Goal: Task Accomplishment & Management: Use online tool/utility

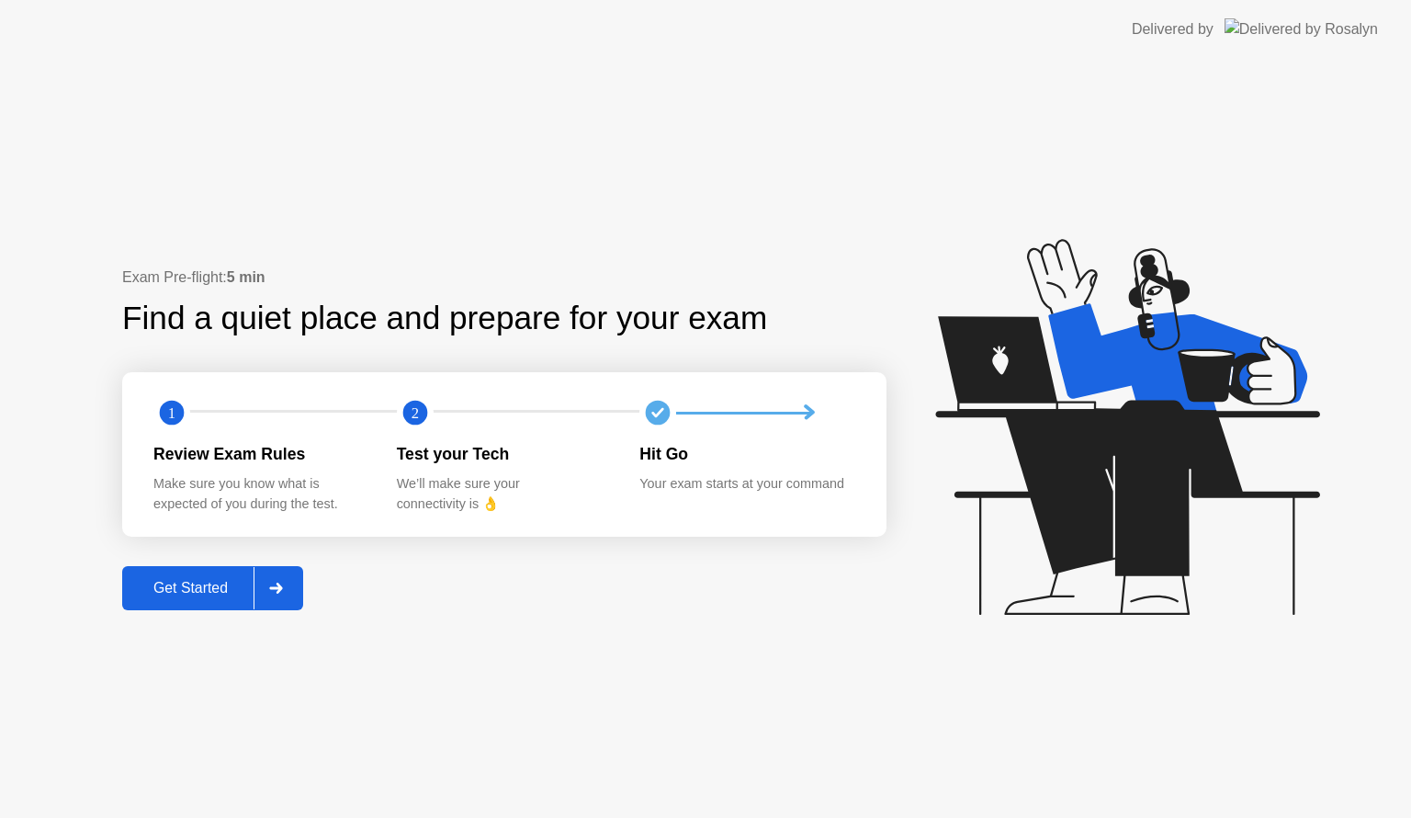
click at [194, 573] on button "Get Started" at bounding box center [212, 588] width 181 height 44
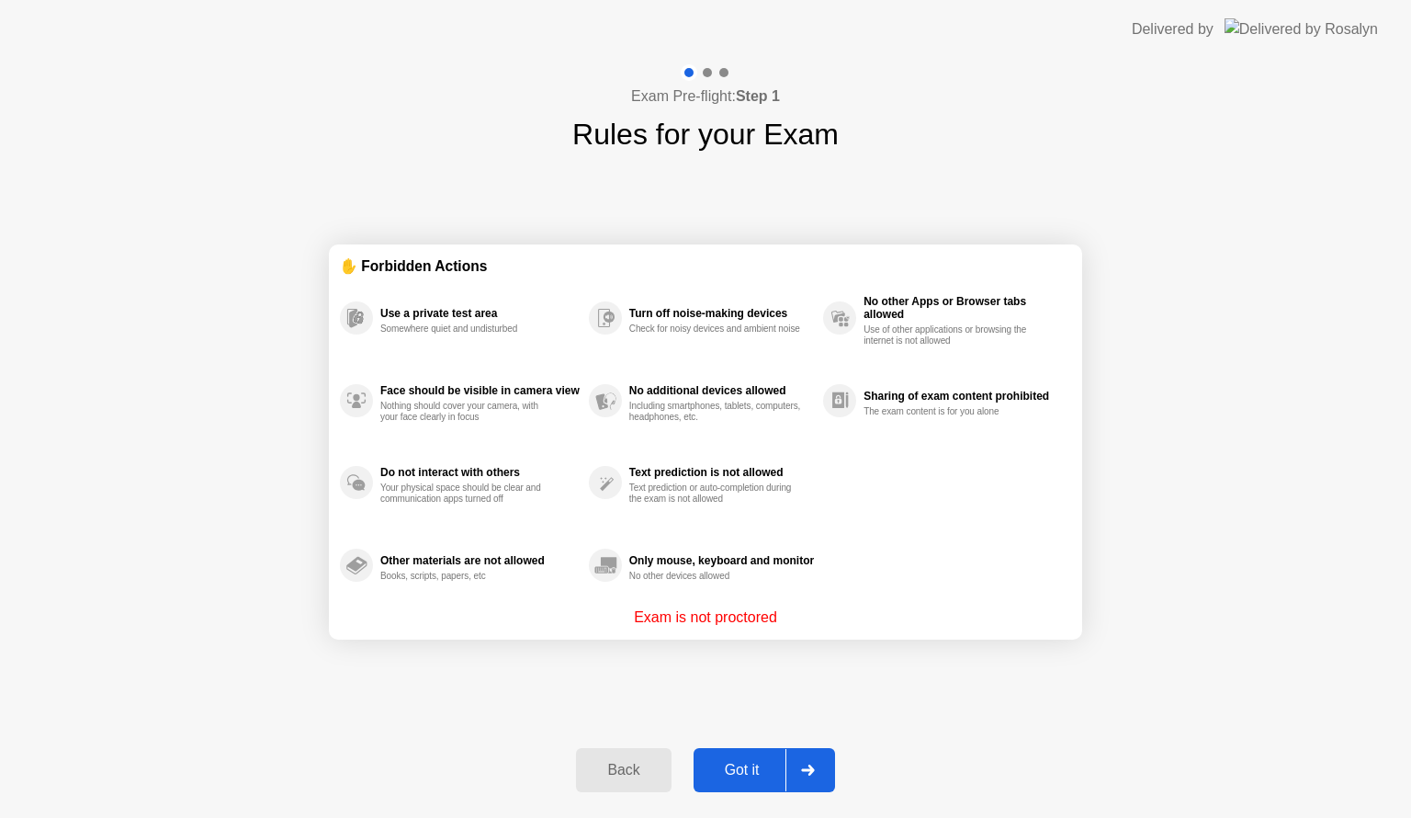
click at [746, 774] on div "Got it" at bounding box center [742, 769] width 86 height 17
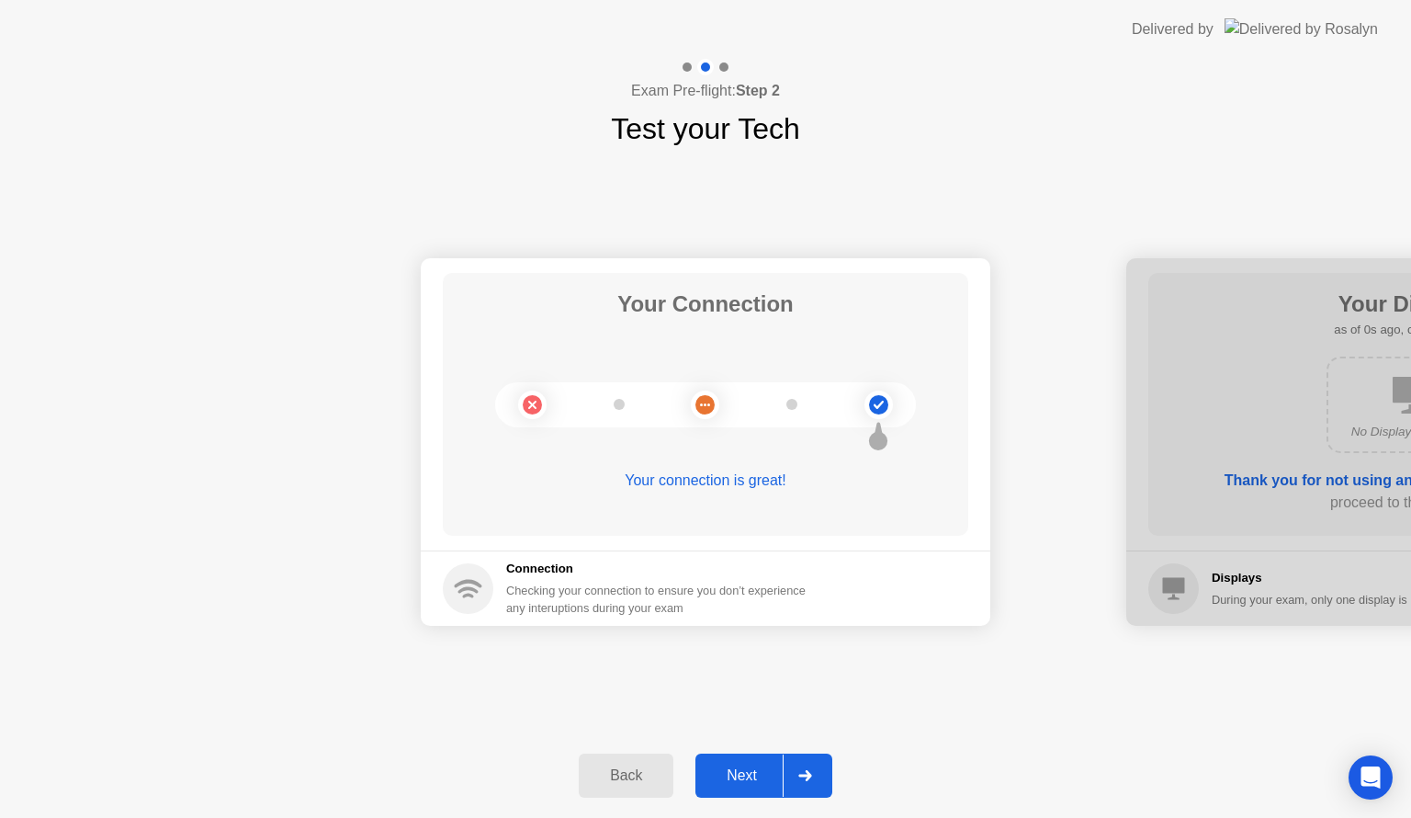
click at [750, 774] on div "Next" at bounding box center [742, 775] width 82 height 17
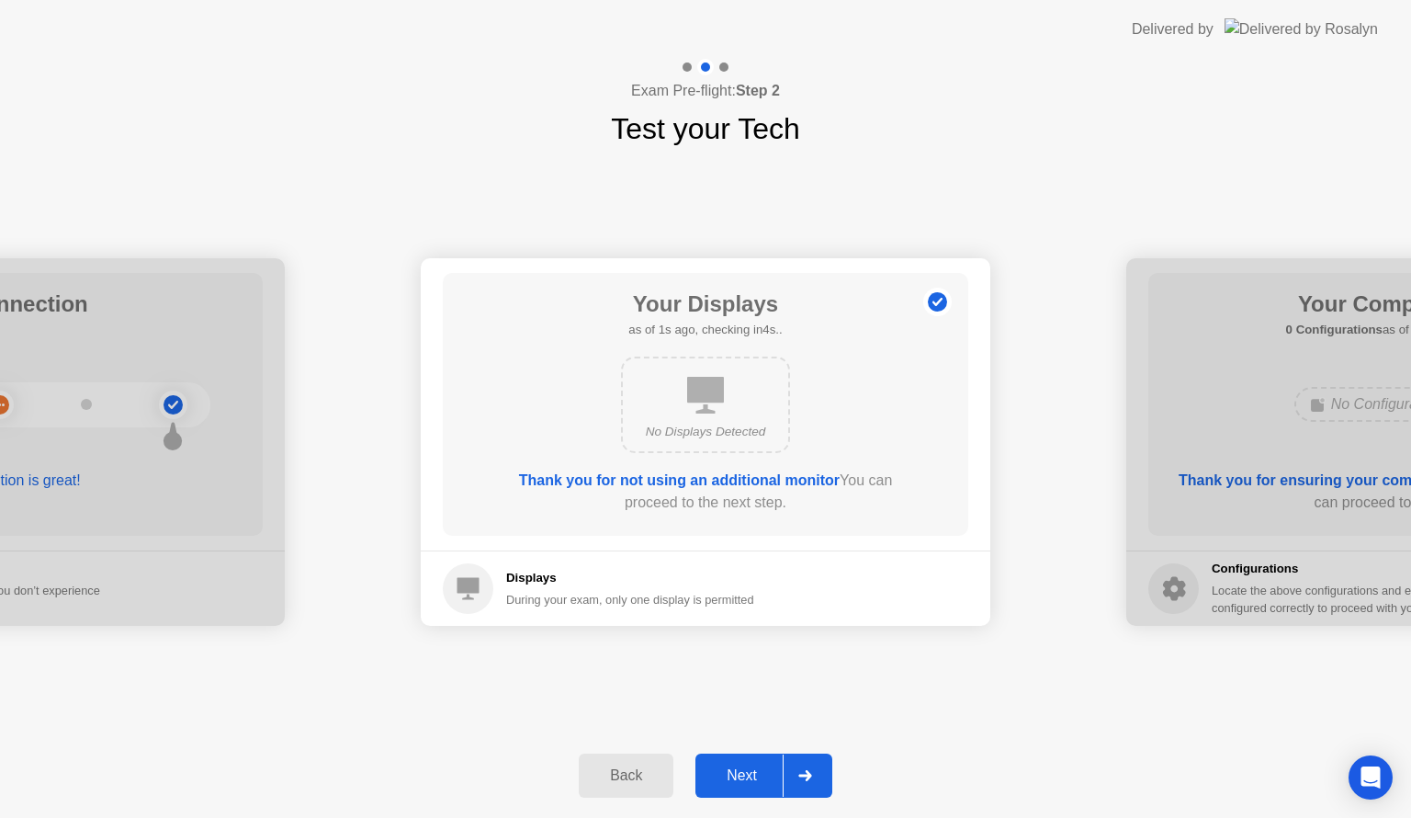
click at [649, 775] on div "Back" at bounding box center [626, 775] width 84 height 17
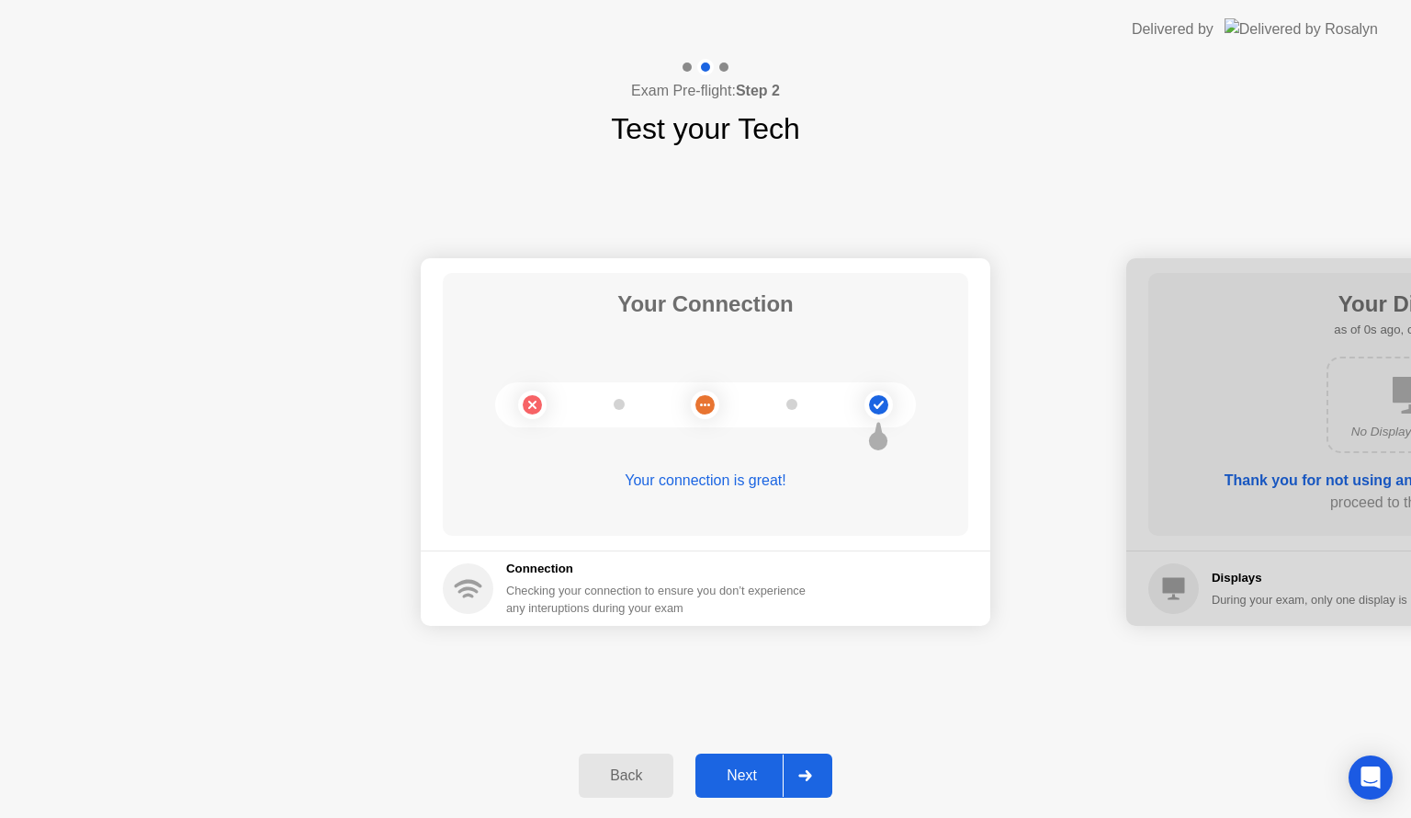
click at [765, 772] on div "Next" at bounding box center [742, 775] width 82 height 17
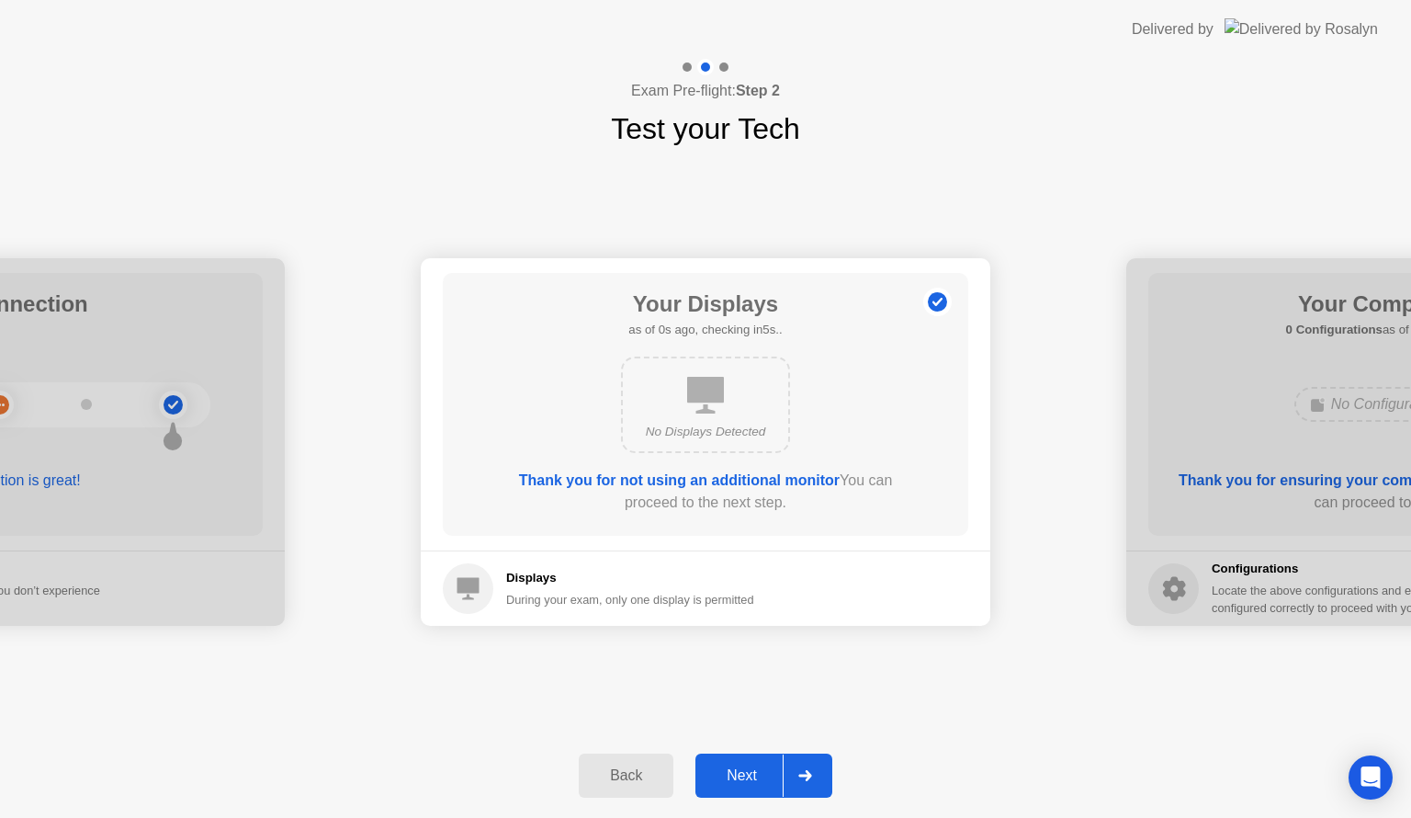
click at [765, 772] on div "Next" at bounding box center [742, 775] width 82 height 17
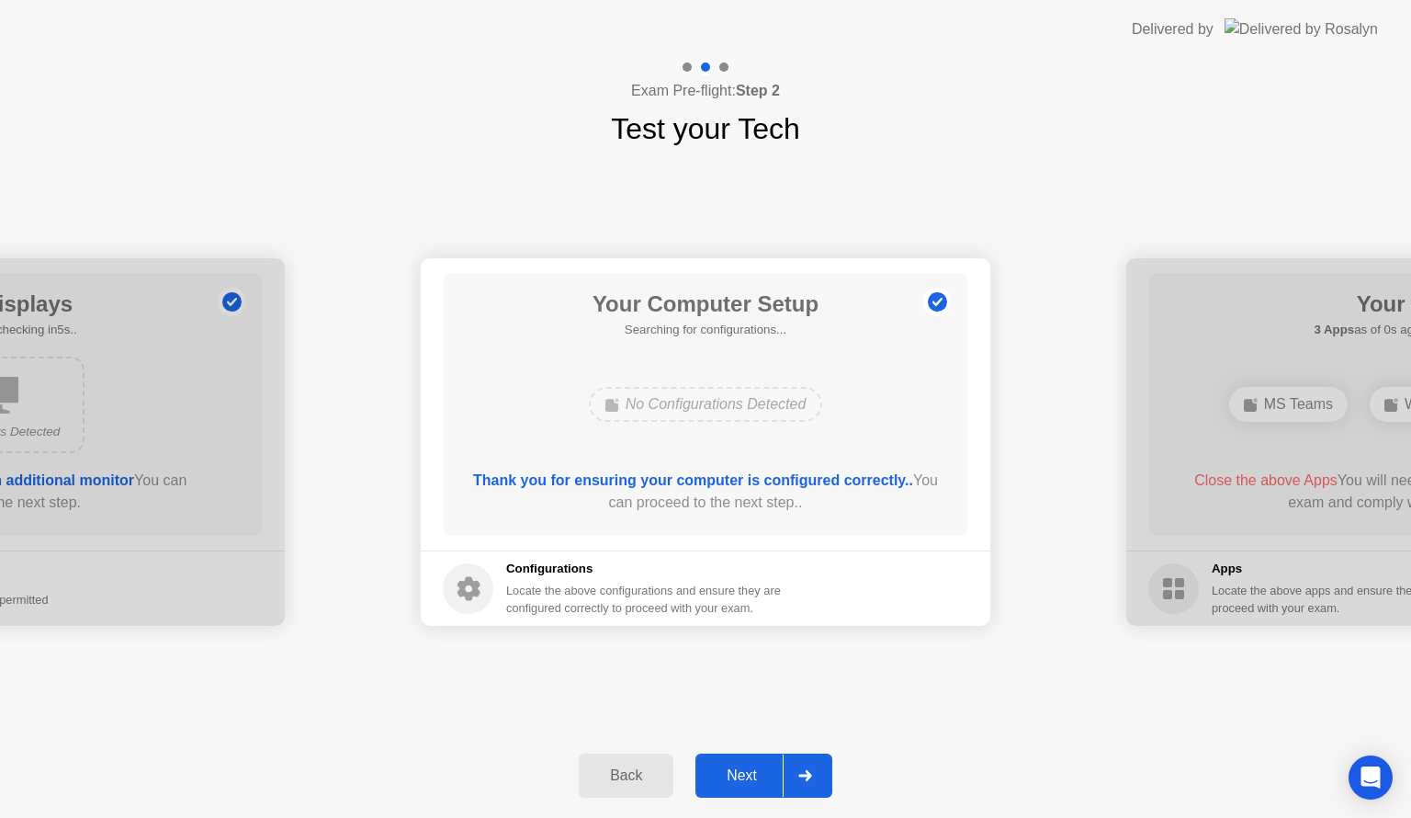
click at [769, 773] on div "Next" at bounding box center [742, 775] width 82 height 17
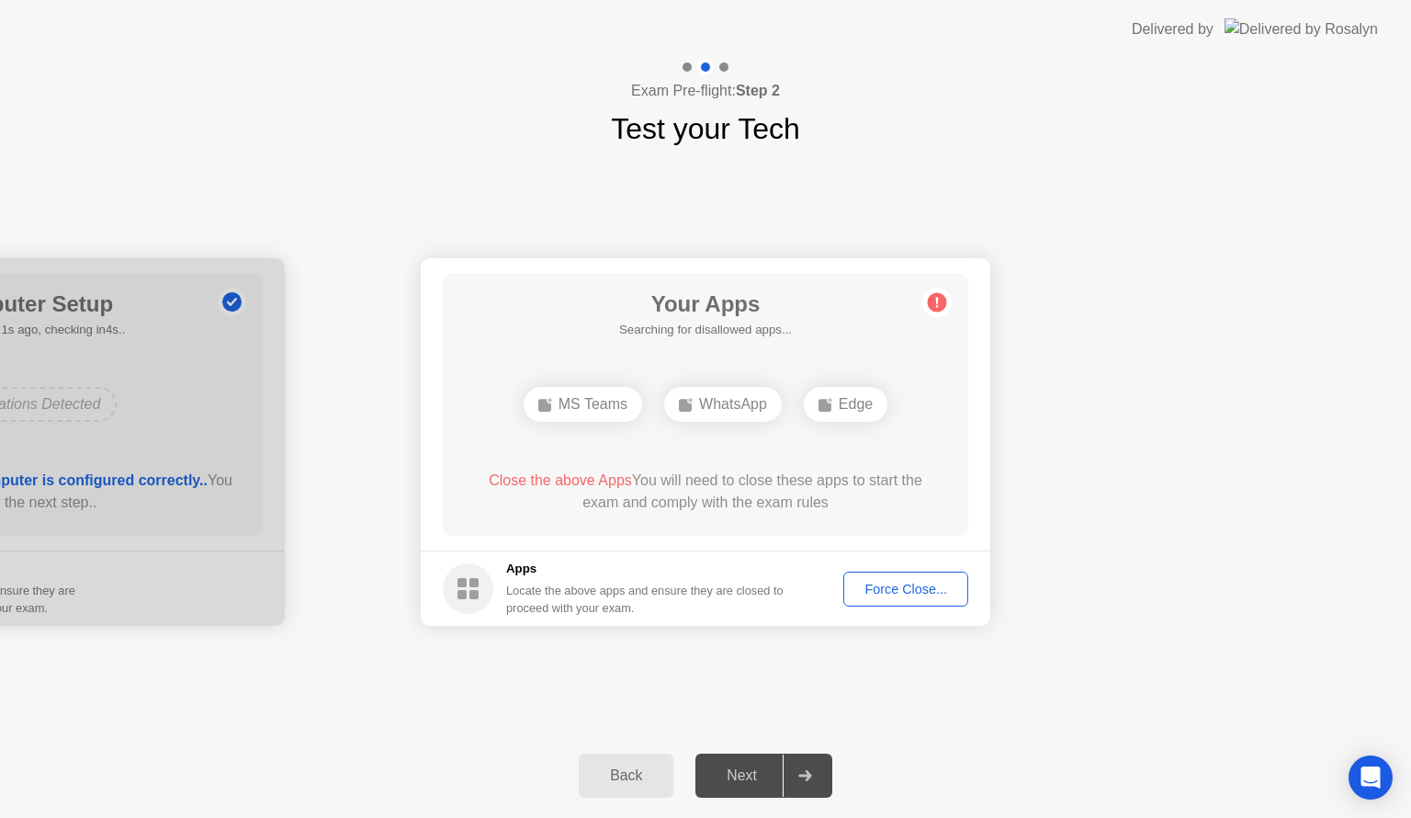
click at [885, 593] on div "Force Close..." at bounding box center [906, 588] width 112 height 15
click at [882, 590] on div "Force Close..." at bounding box center [906, 588] width 112 height 15
click at [908, 583] on div "Force Close..." at bounding box center [906, 588] width 112 height 15
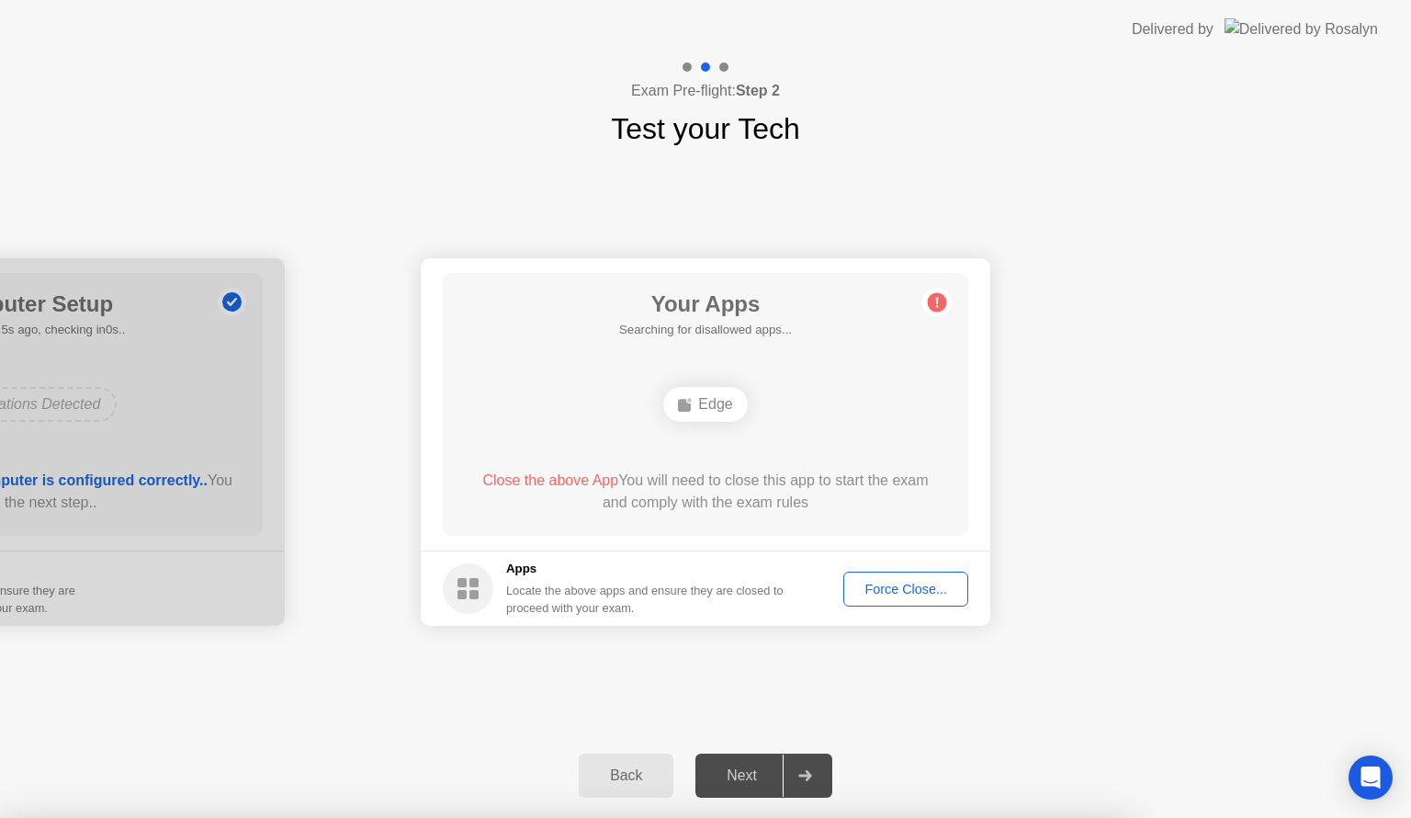
click at [916, 592] on div "Force Close..." at bounding box center [906, 588] width 112 height 15
click at [747, 779] on div "Next" at bounding box center [742, 775] width 82 height 17
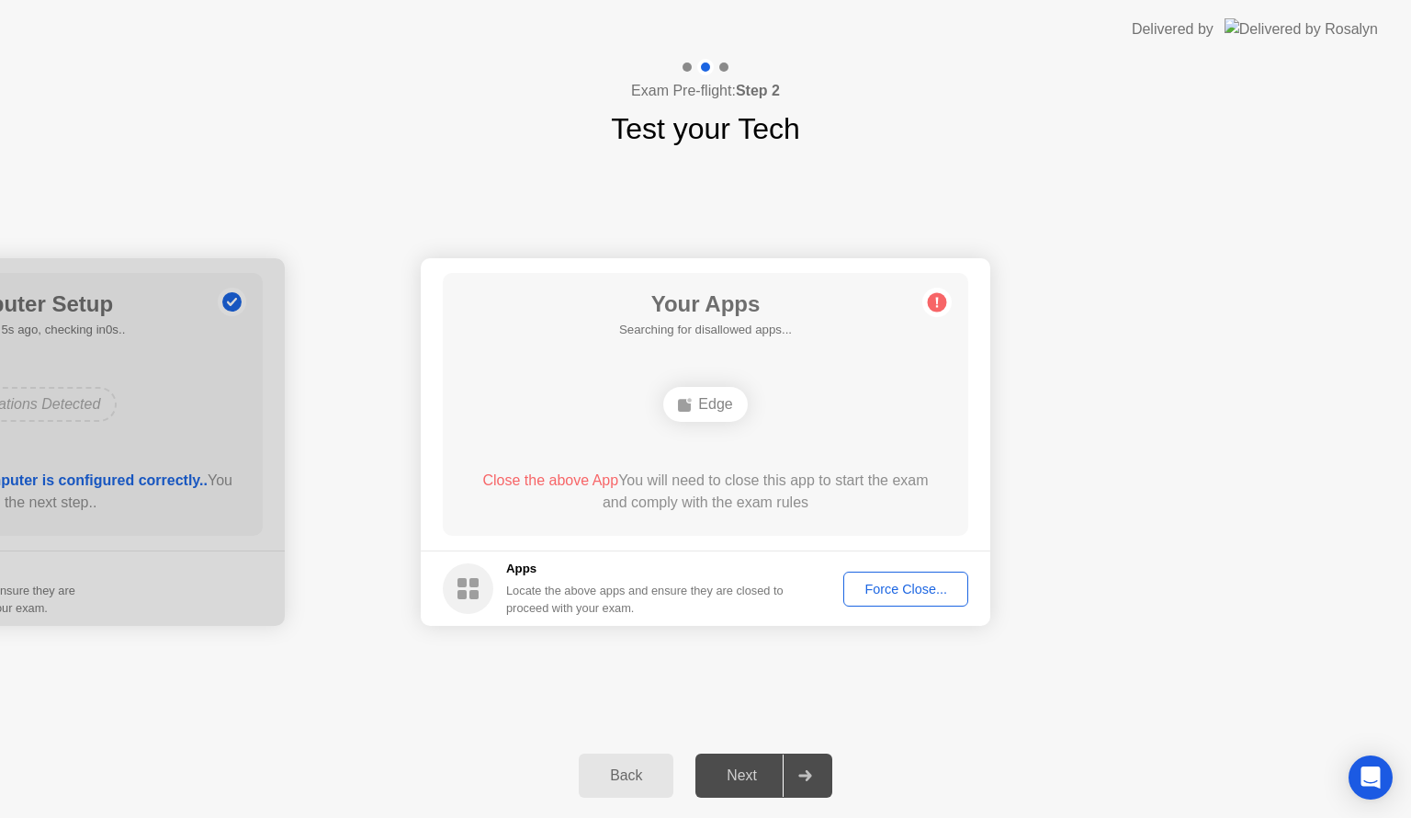
click at [643, 767] on div "Back" at bounding box center [626, 775] width 84 height 17
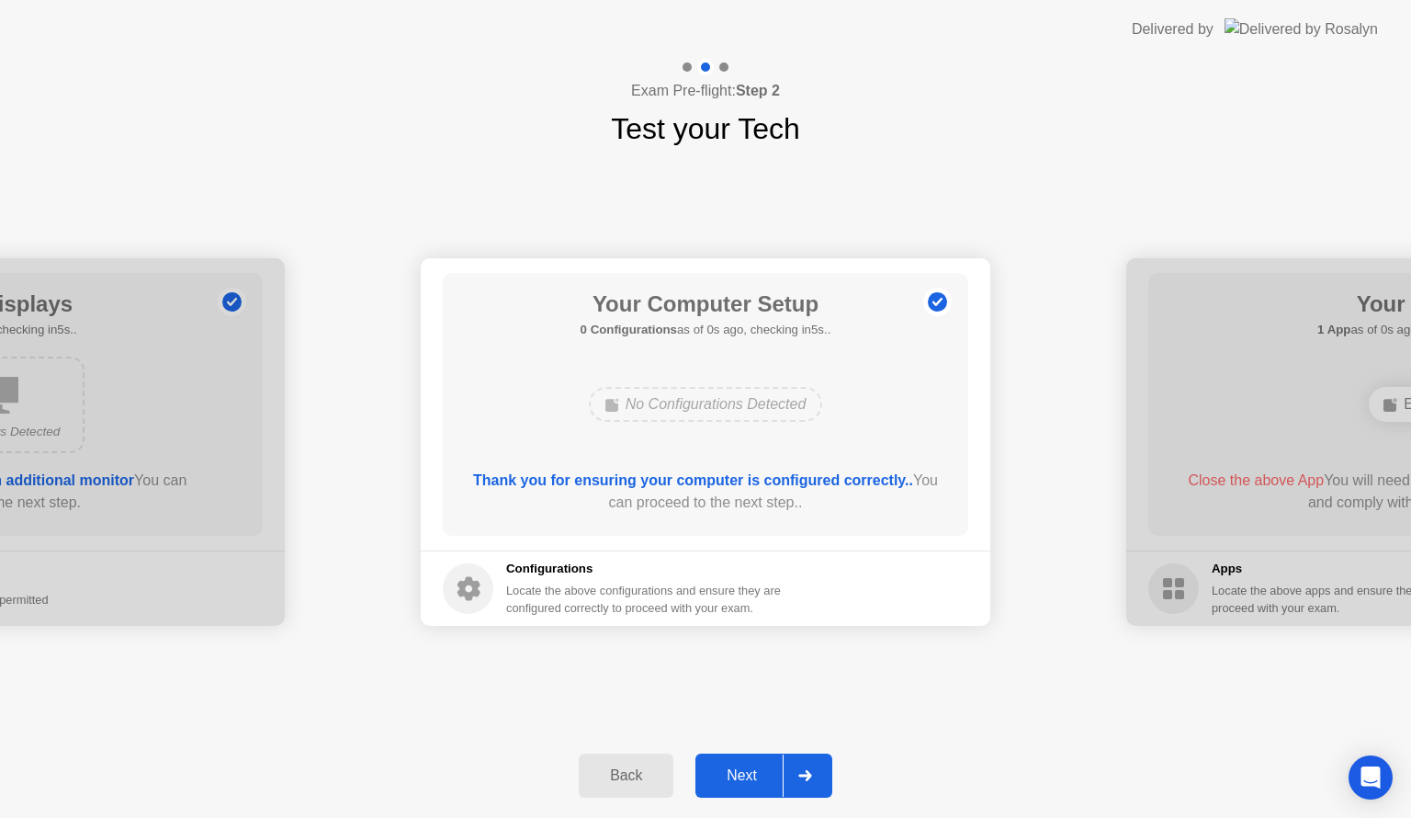
click at [736, 768] on div "Next" at bounding box center [742, 775] width 82 height 17
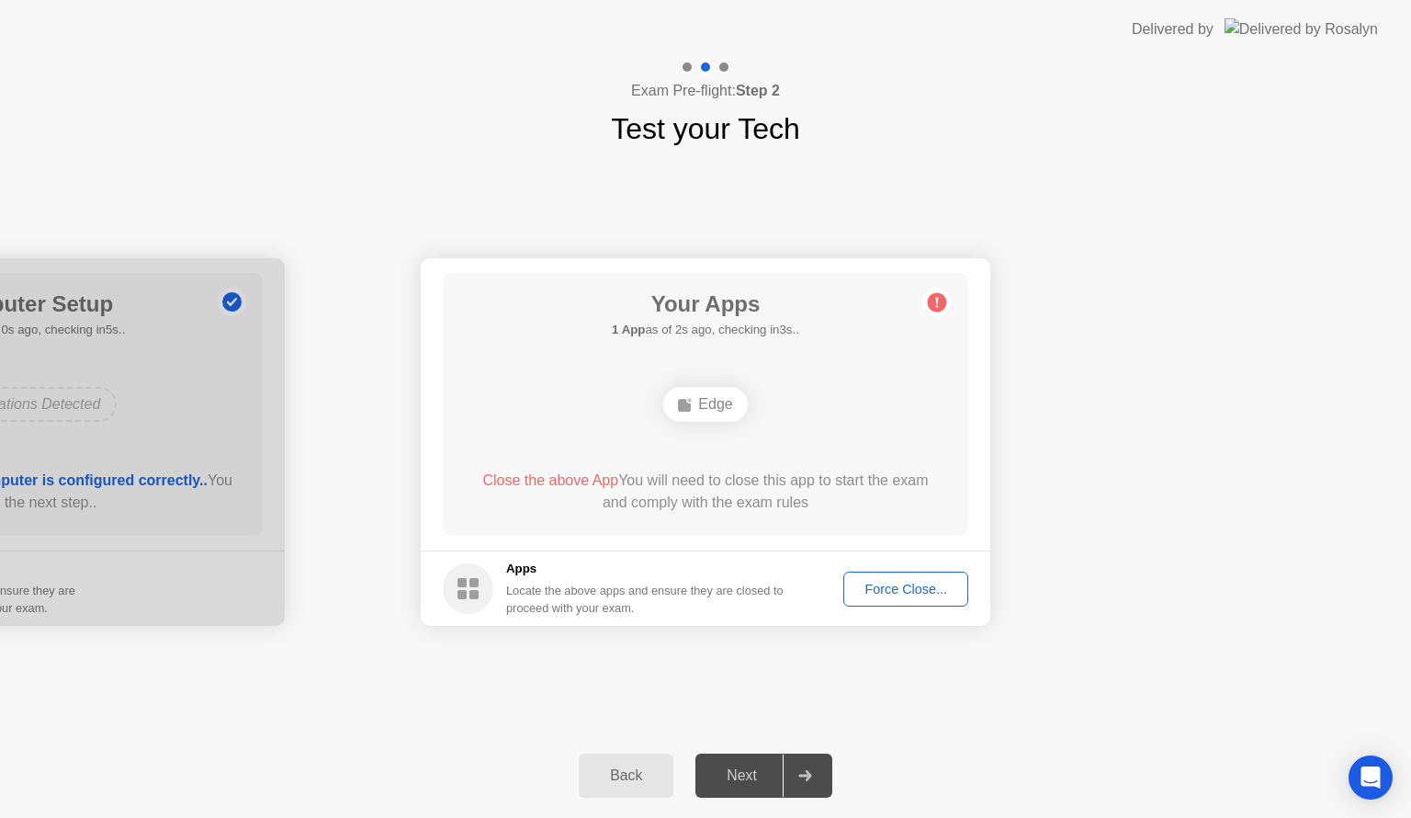
click at [893, 572] on button "Force Close..." at bounding box center [905, 588] width 125 height 35
click at [863, 584] on div "Force Close..." at bounding box center [906, 588] width 112 height 15
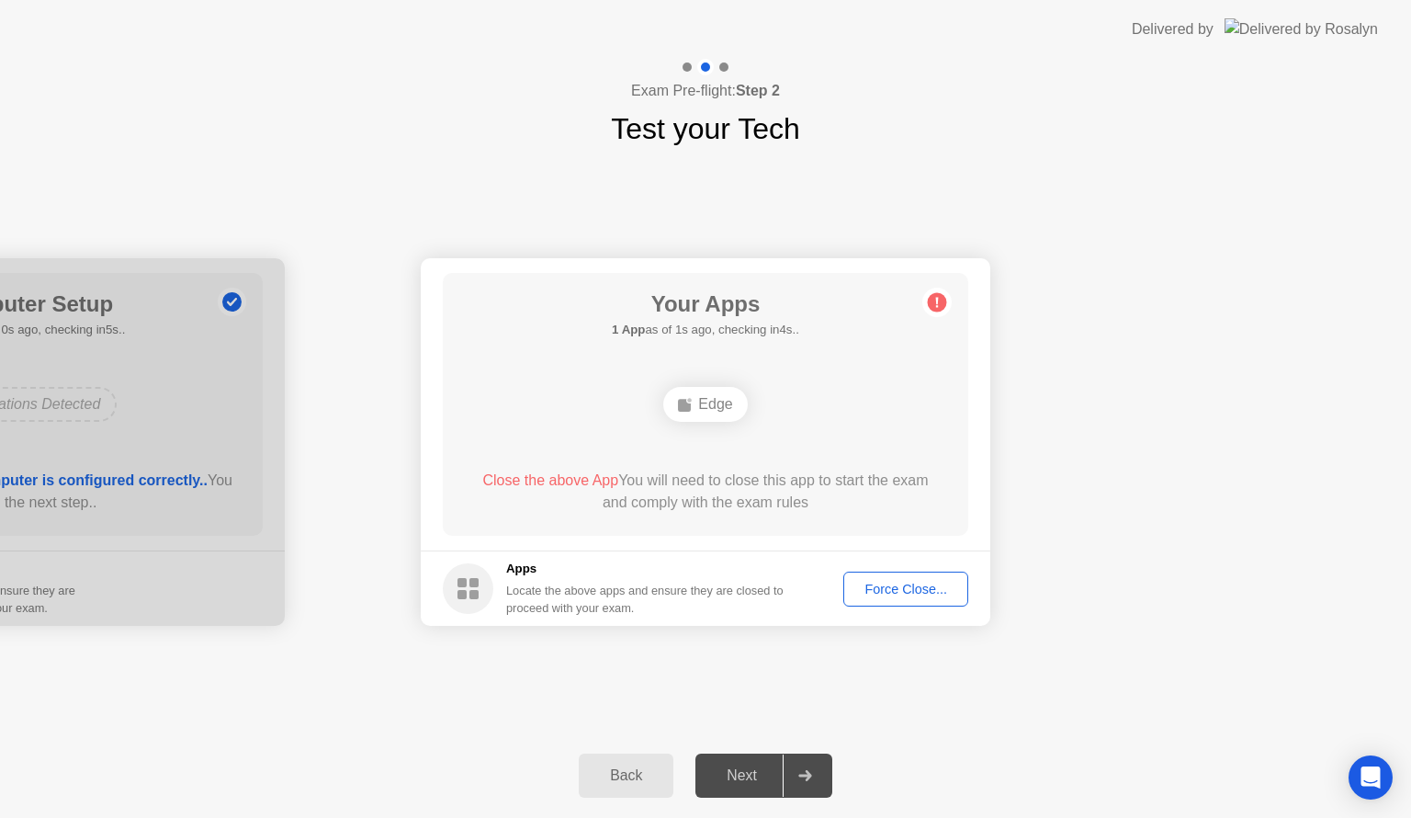
click at [933, 303] on circle at bounding box center [937, 302] width 19 height 19
click at [739, 767] on div "Next" at bounding box center [742, 775] width 82 height 17
click at [767, 767] on div "Next" at bounding box center [742, 775] width 82 height 17
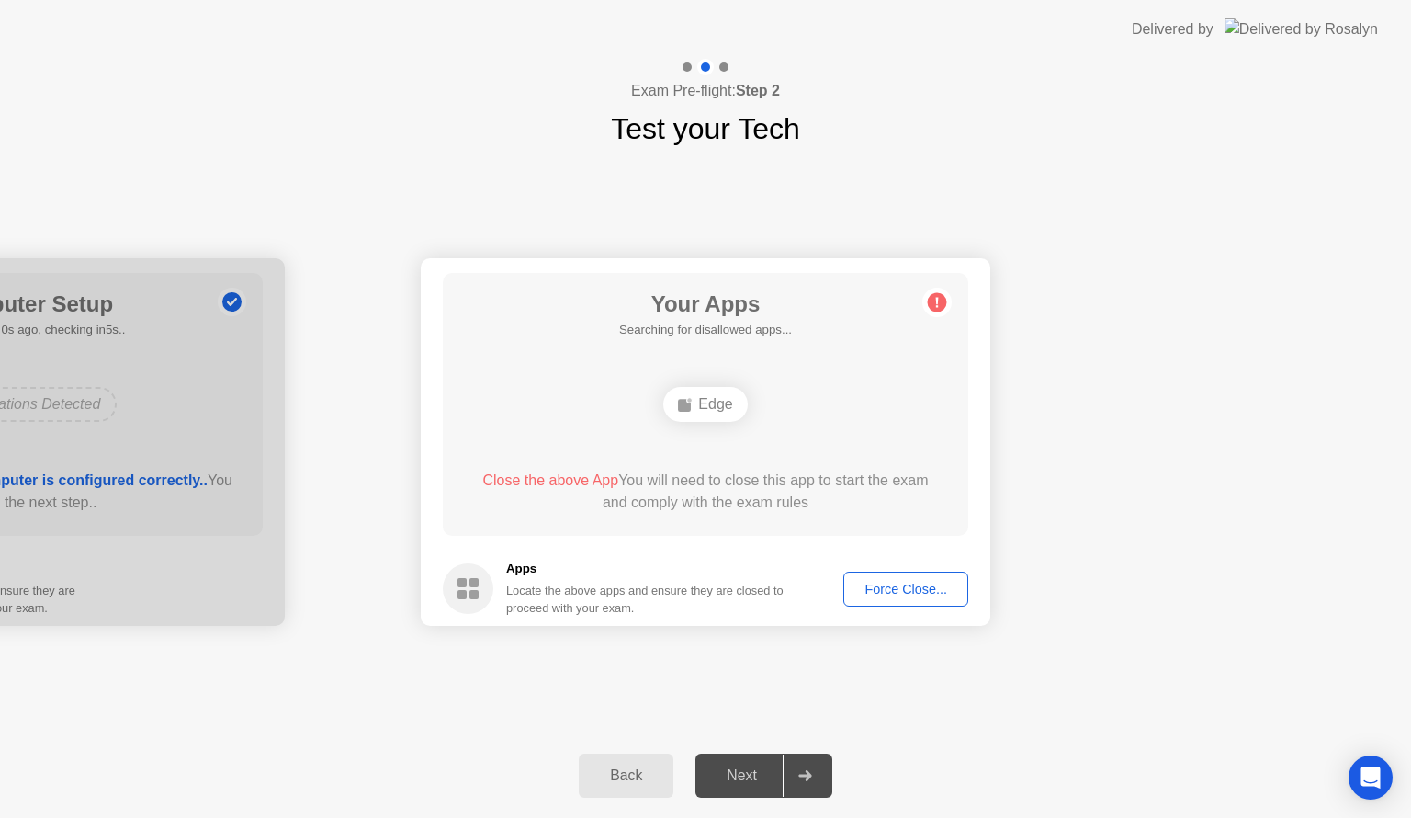
click at [784, 766] on div at bounding box center [805, 775] width 44 height 42
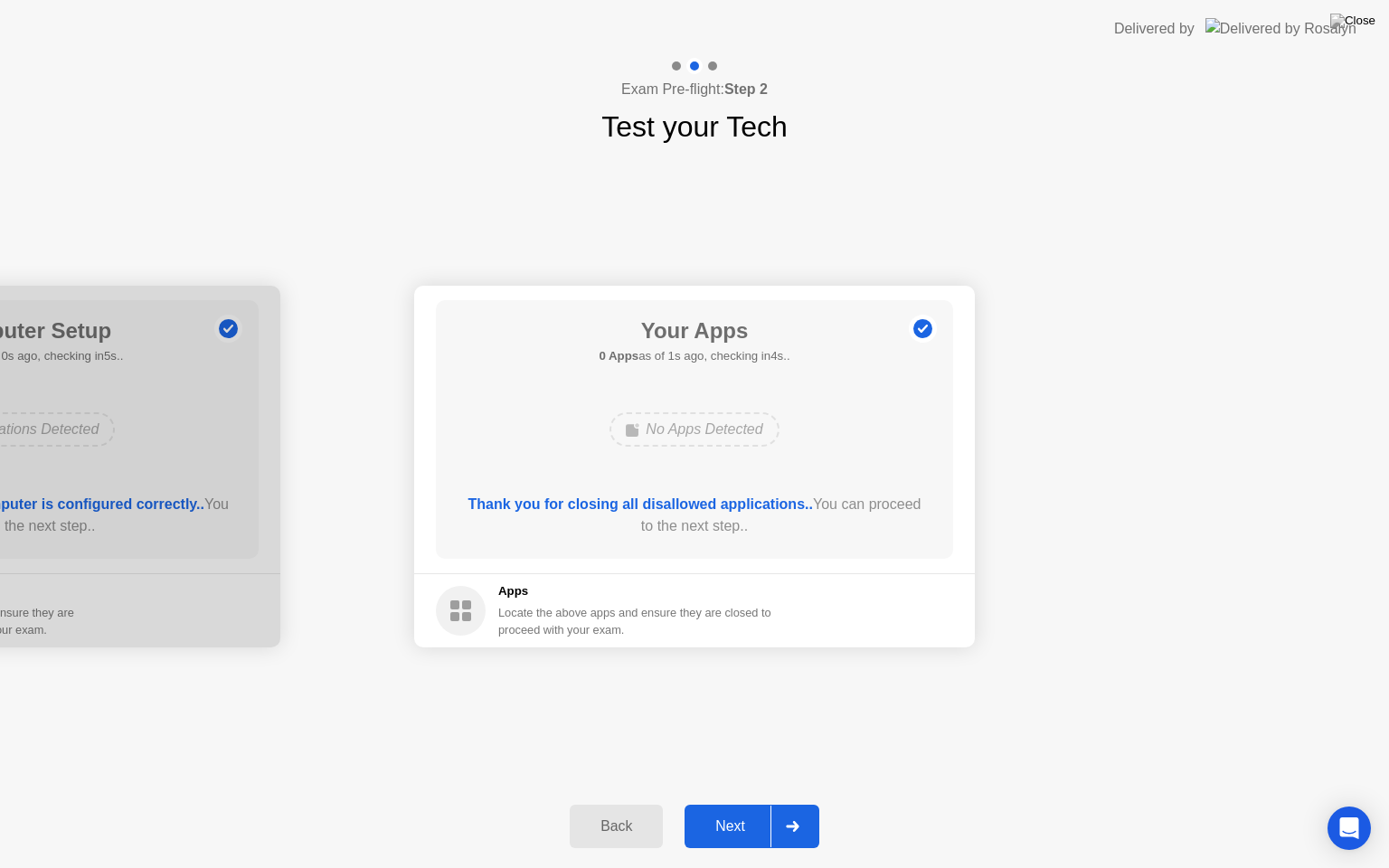
click at [730, 804] on div "Next" at bounding box center [730, 826] width 81 height 17
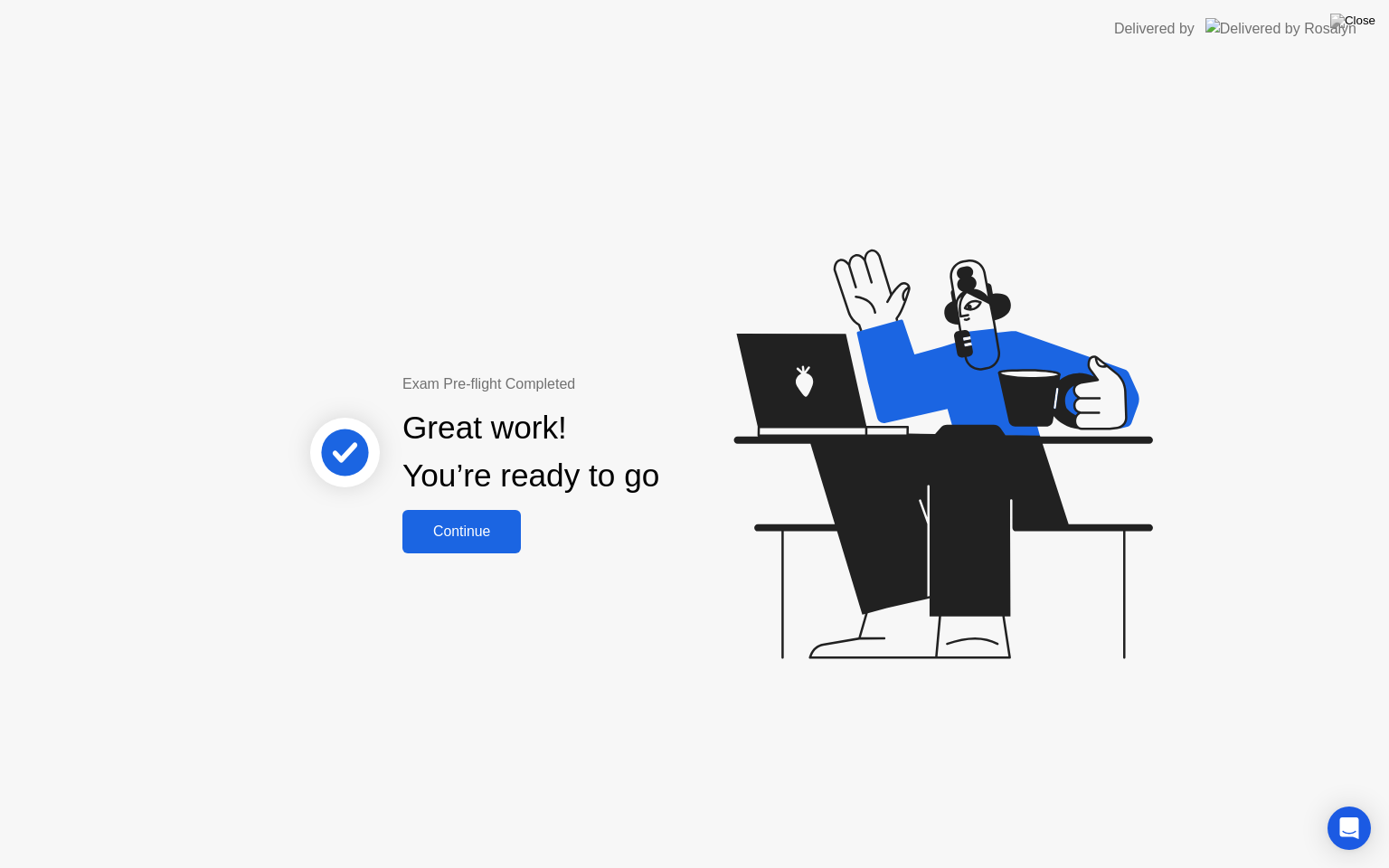
click at [449, 535] on div "Continue" at bounding box center [461, 531] width 107 height 17
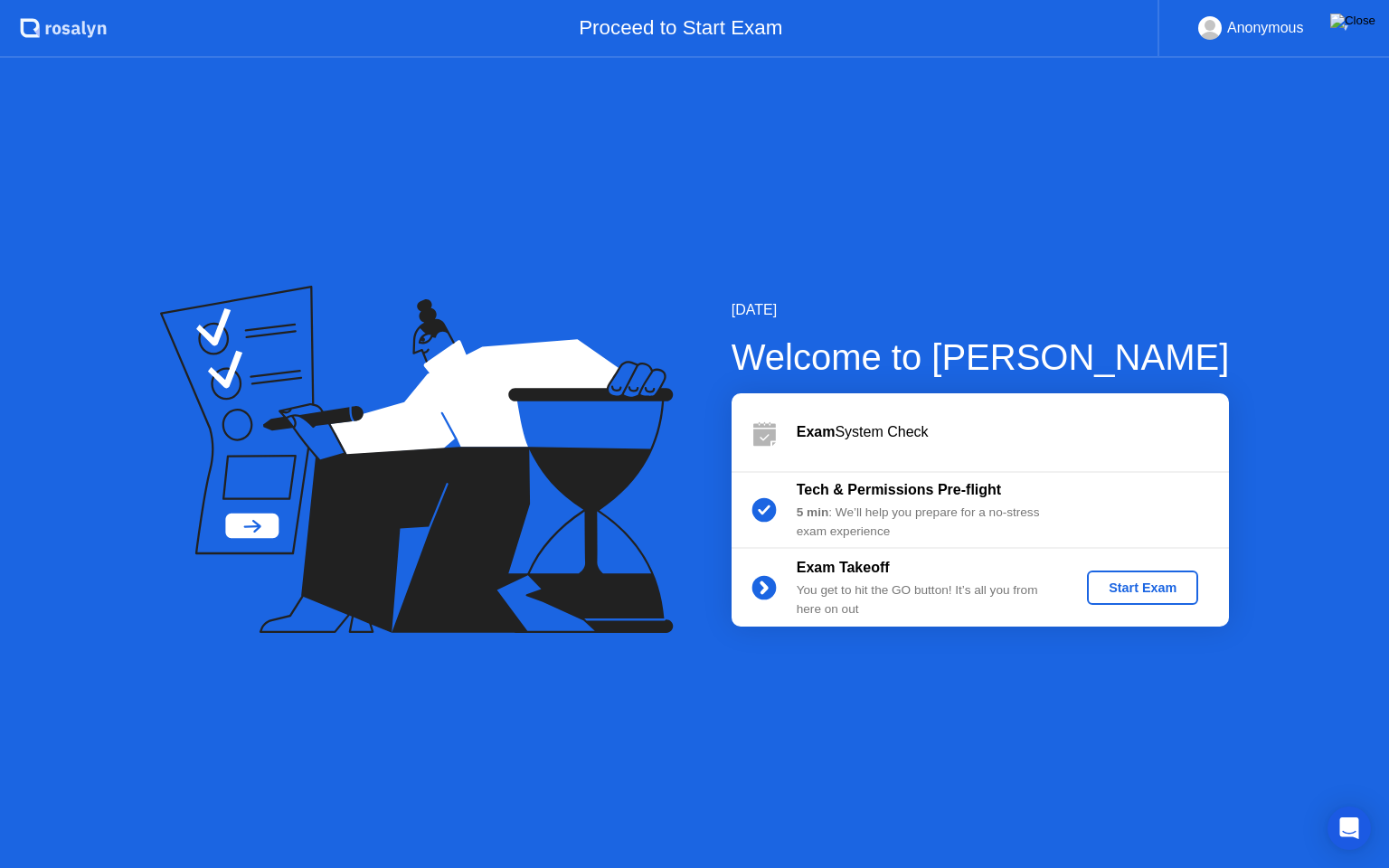
click at [1364, 22] on img at bounding box center [1353, 21] width 45 height 15
